Goal: Find specific page/section: Find specific page/section

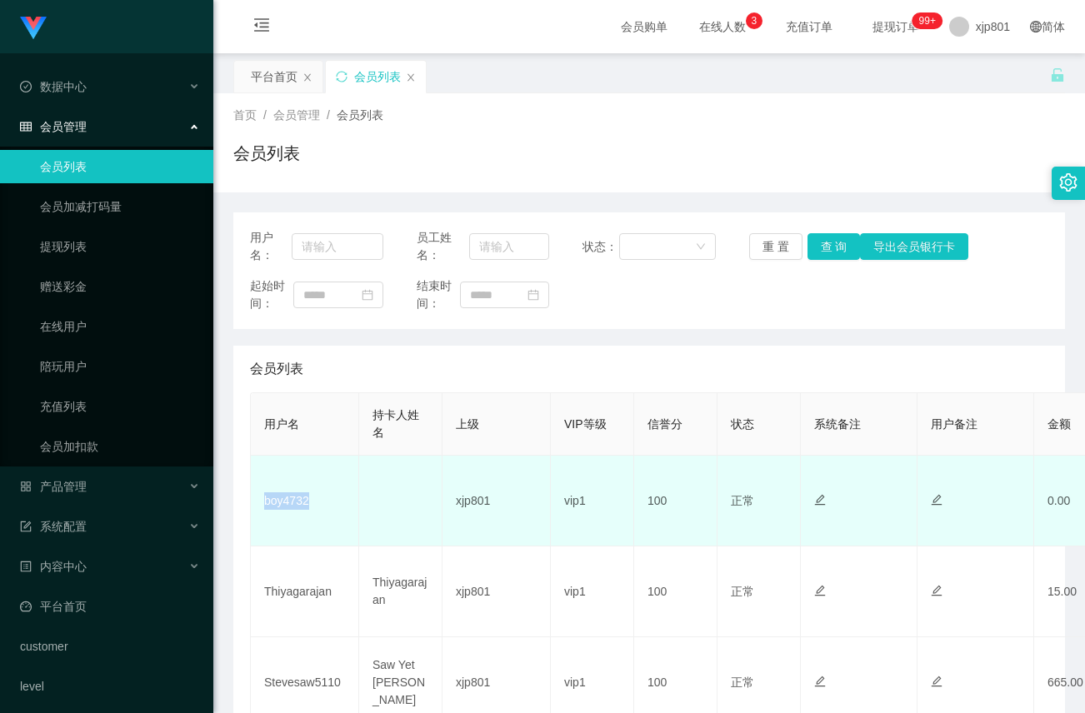
click at [262, 510] on td "boy4732" at bounding box center [305, 501] width 108 height 91
drag, startPoint x: 292, startPoint y: 500, endPoint x: 259, endPoint y: 509, distance: 34.6
click at [259, 509] on td "boy4732" at bounding box center [305, 501] width 108 height 91
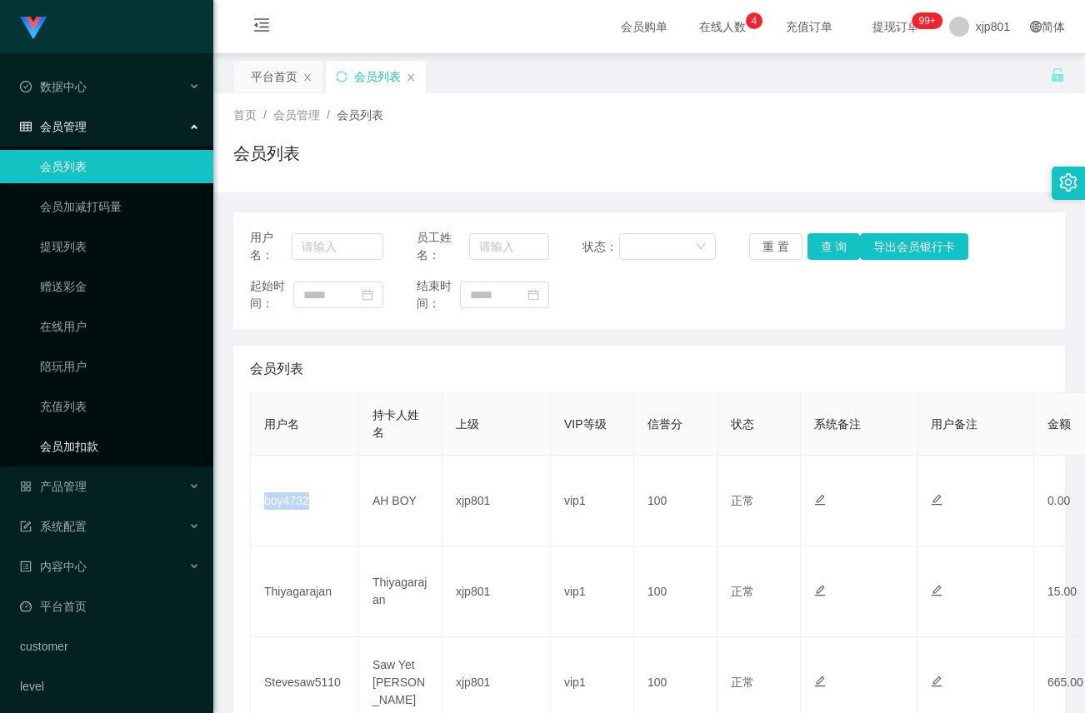
copy td "boy4732"
